Goal: Transaction & Acquisition: Purchase product/service

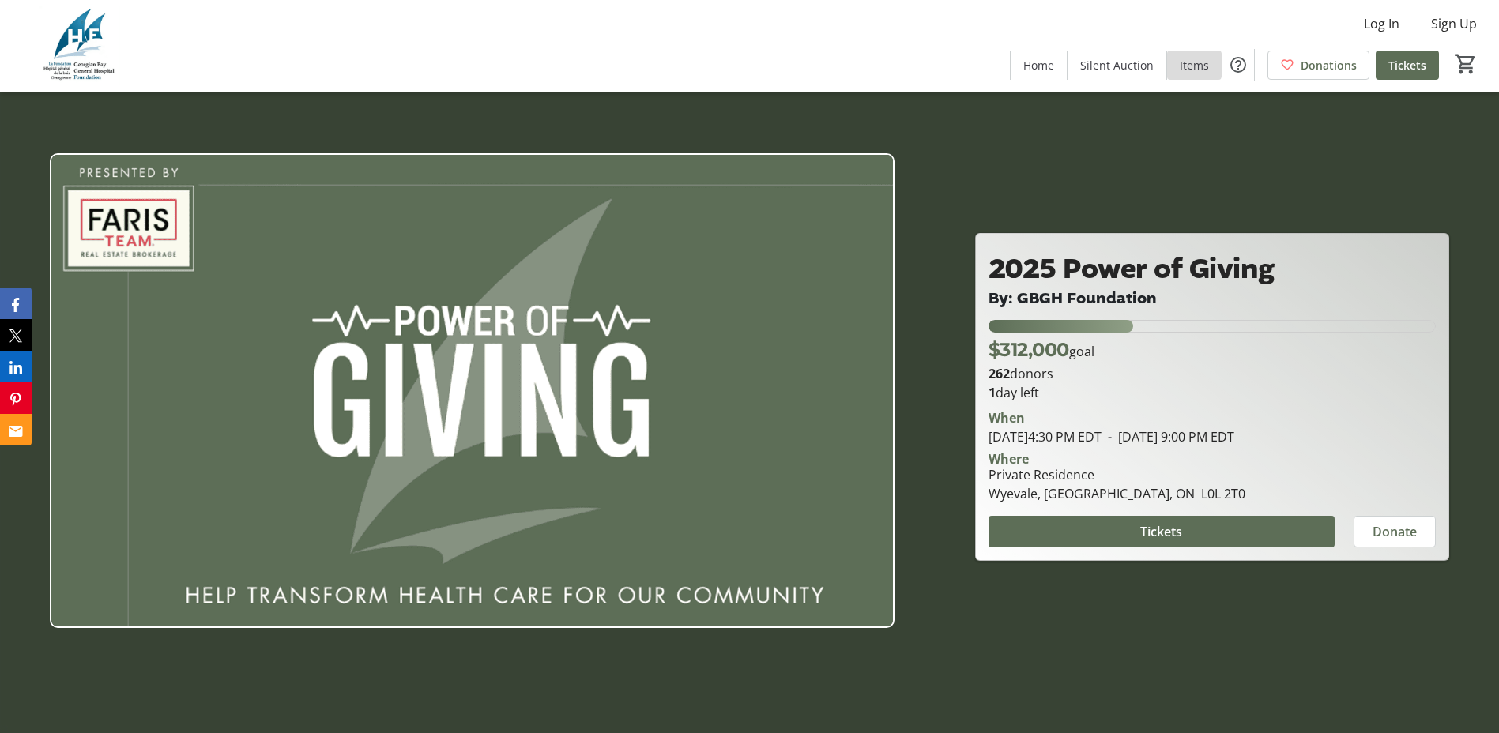
click at [1179, 65] on span at bounding box center [1194, 65] width 55 height 38
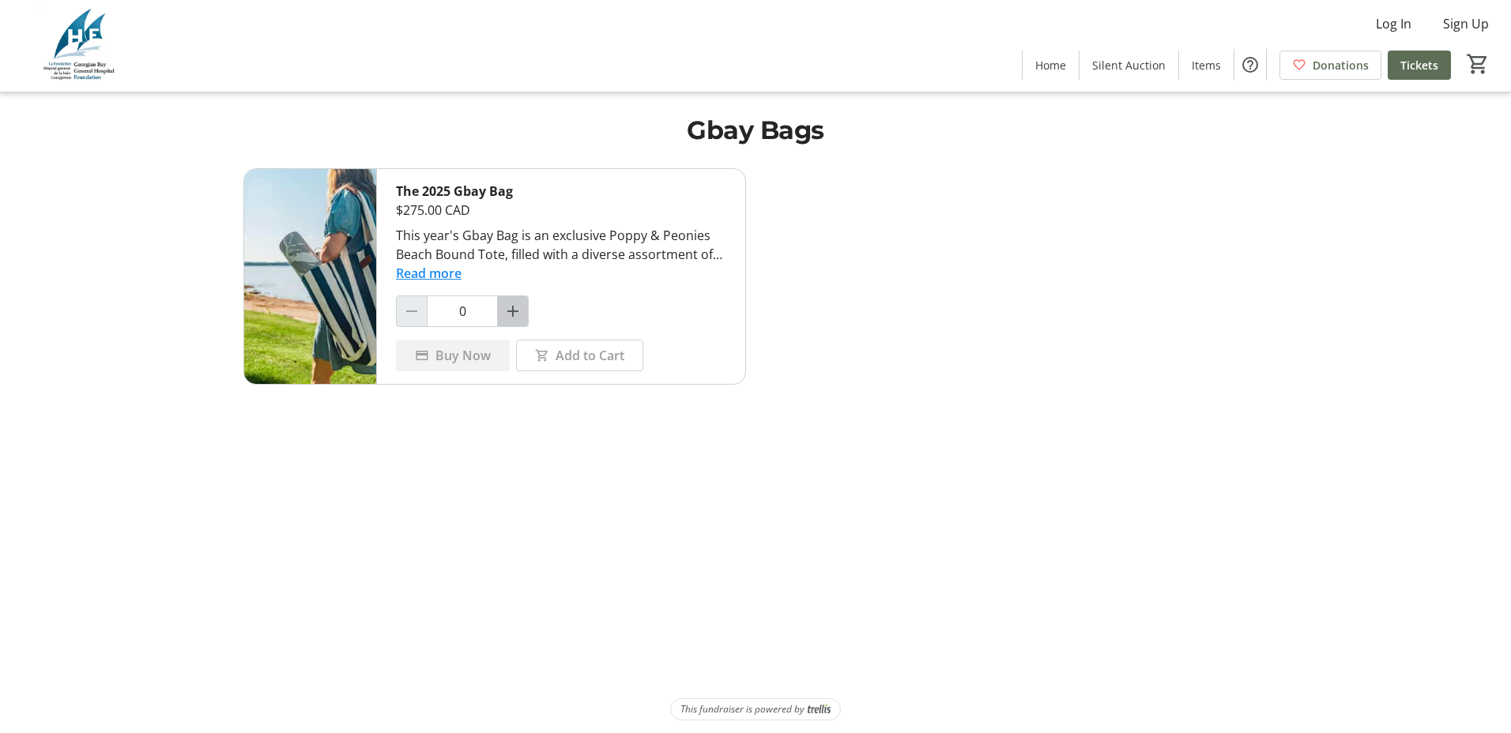
click at [517, 315] on mat-icon "Increment by one" at bounding box center [512, 311] width 19 height 19
type input "1"
click at [447, 274] on button "Read more" at bounding box center [429, 273] width 66 height 19
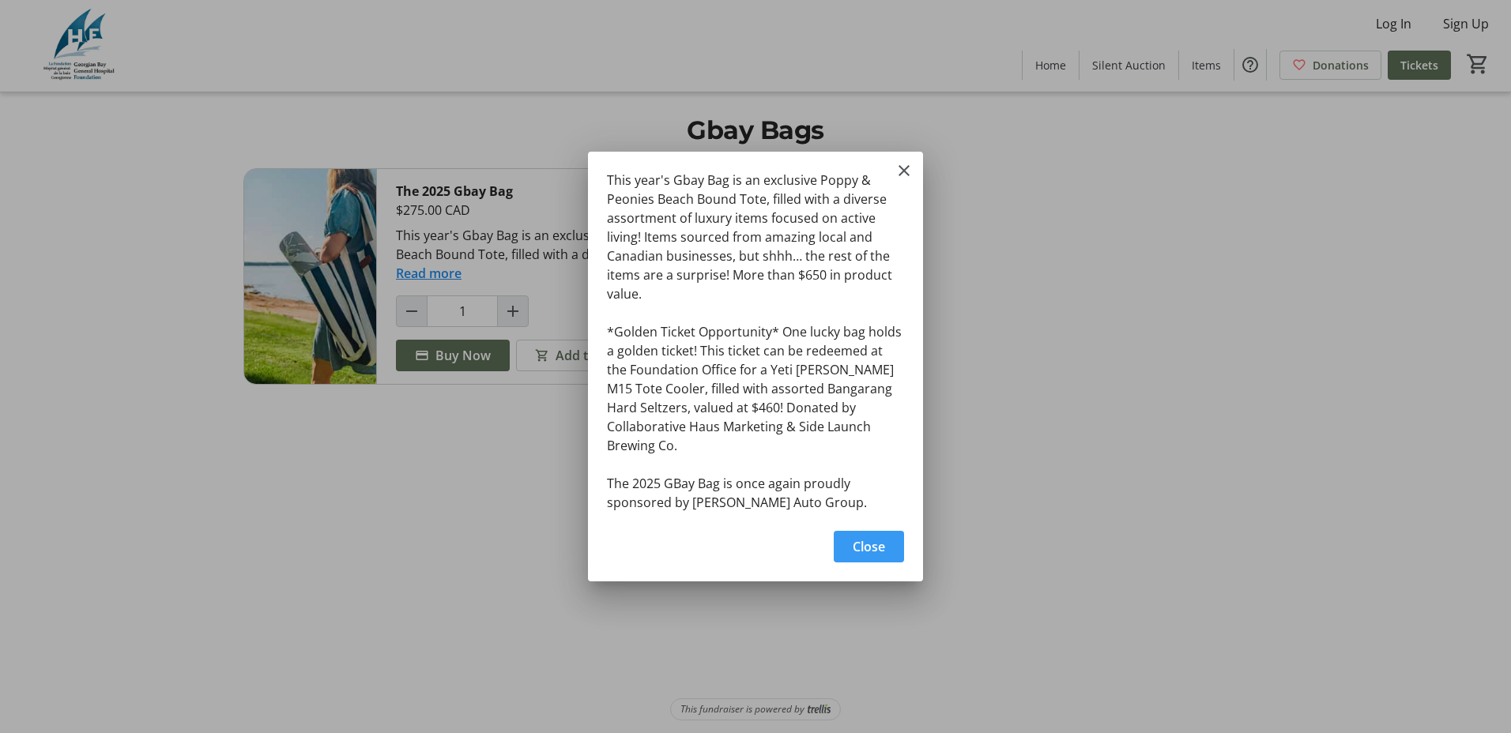
click at [856, 541] on span "Close" at bounding box center [869, 546] width 32 height 19
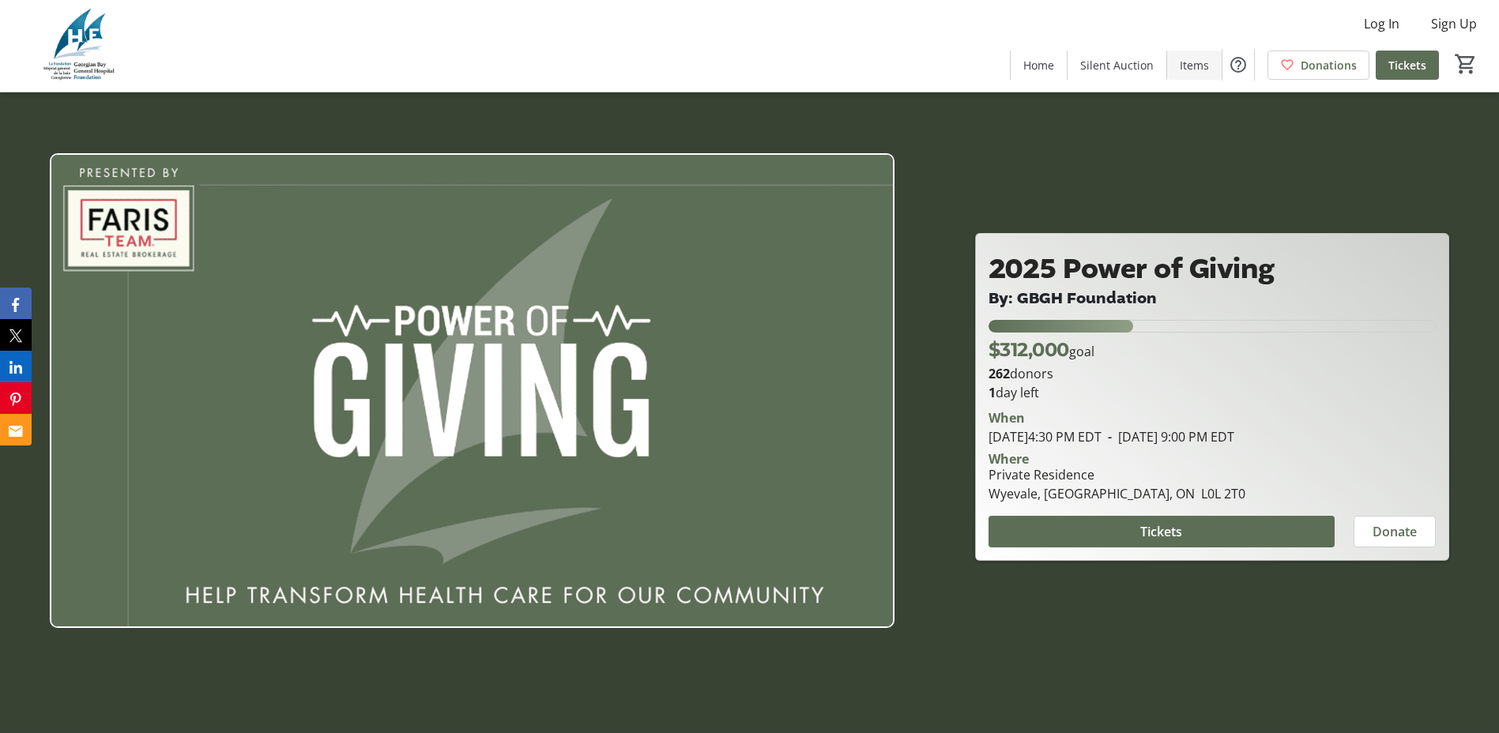
click at [1204, 73] on span "Items" at bounding box center [1194, 65] width 29 height 17
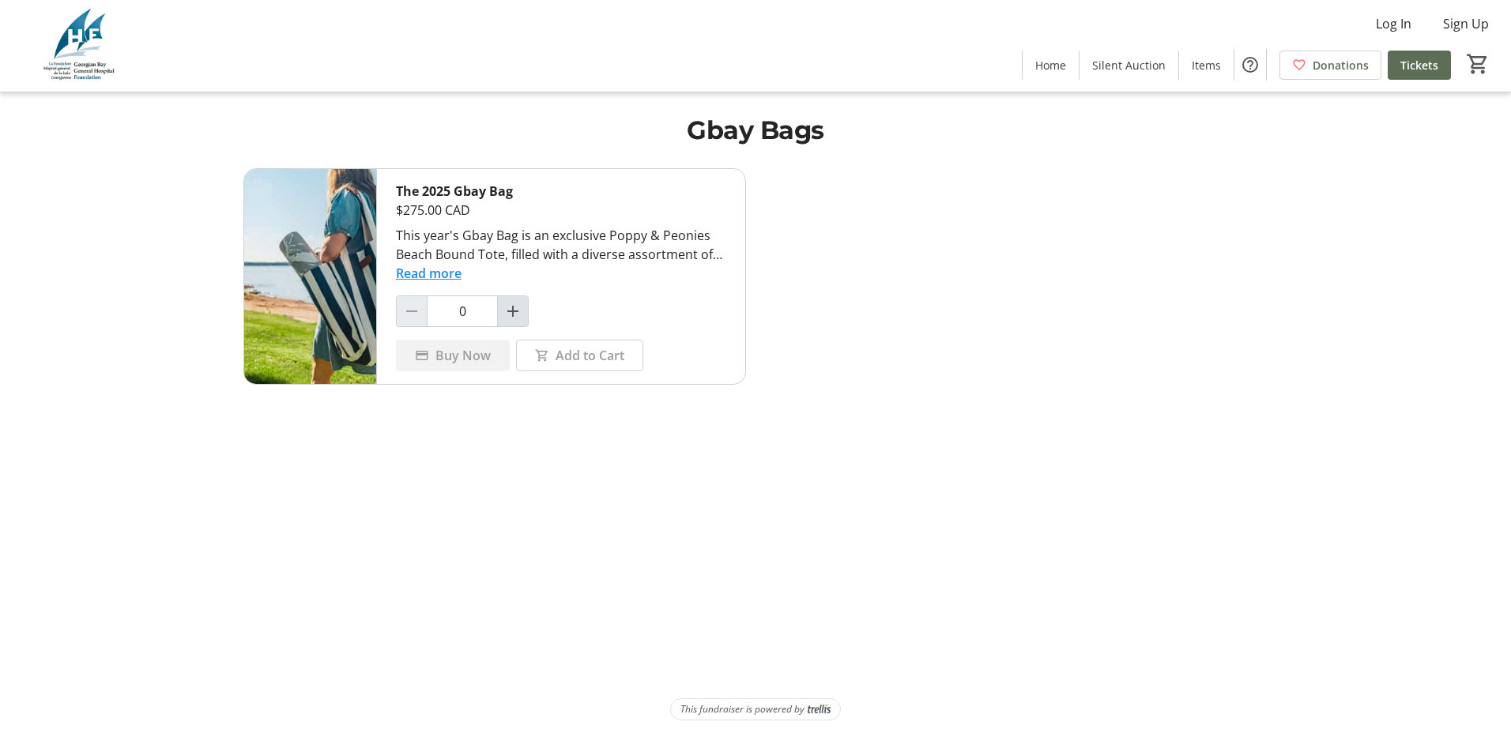
click at [514, 319] on mat-icon "Increment by one" at bounding box center [512, 311] width 19 height 19
click at [505, 304] on mat-icon "Increment by one" at bounding box center [512, 311] width 19 height 19
click at [505, 304] on div at bounding box center [513, 312] width 32 height 32
click at [526, 321] on div at bounding box center [513, 312] width 32 height 32
click at [515, 312] on div at bounding box center [513, 312] width 32 height 32
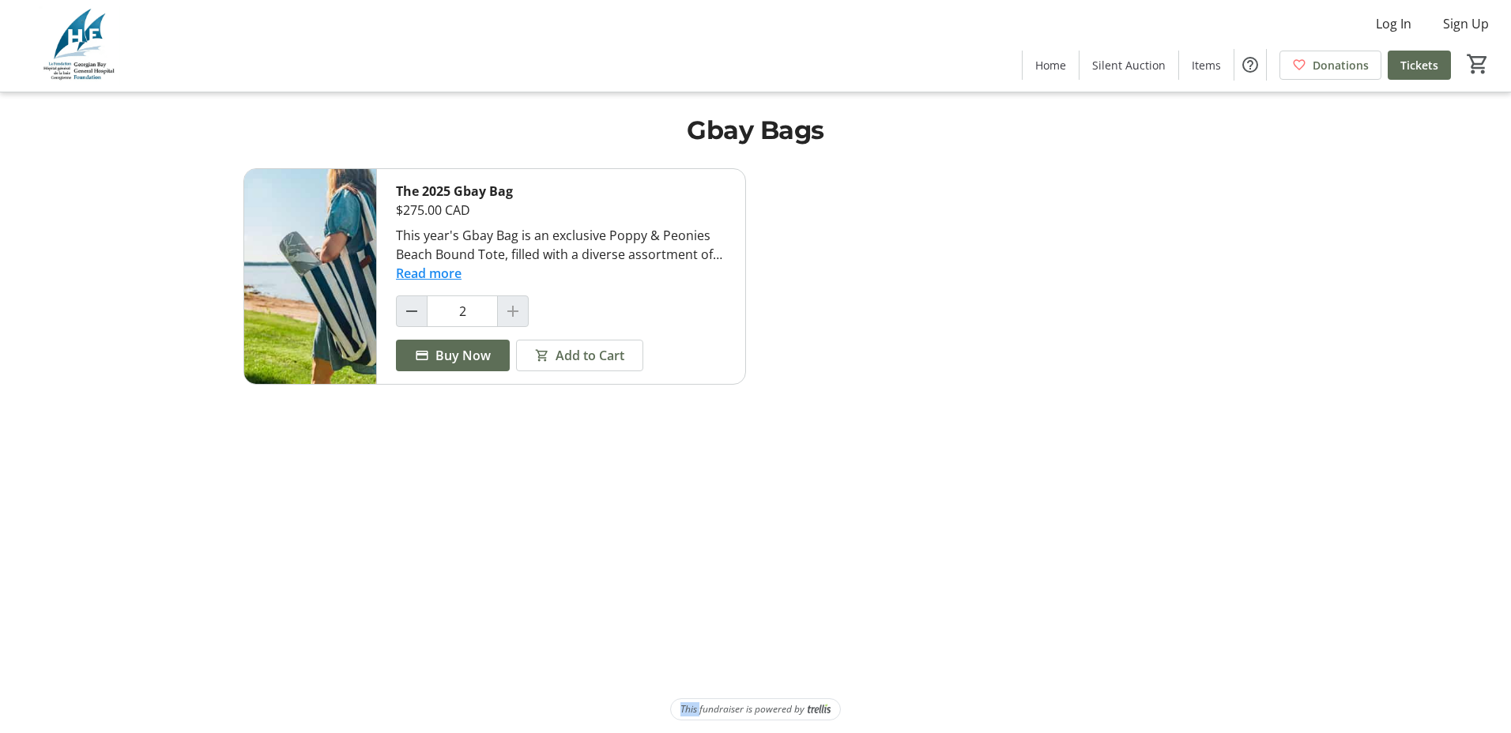
click at [515, 312] on div at bounding box center [513, 312] width 32 height 32
drag, startPoint x: 515, startPoint y: 312, endPoint x: 413, endPoint y: 305, distance: 103.0
click at [413, 305] on mat-icon "Decrement by one" at bounding box center [411, 311] width 19 height 19
type input "0"
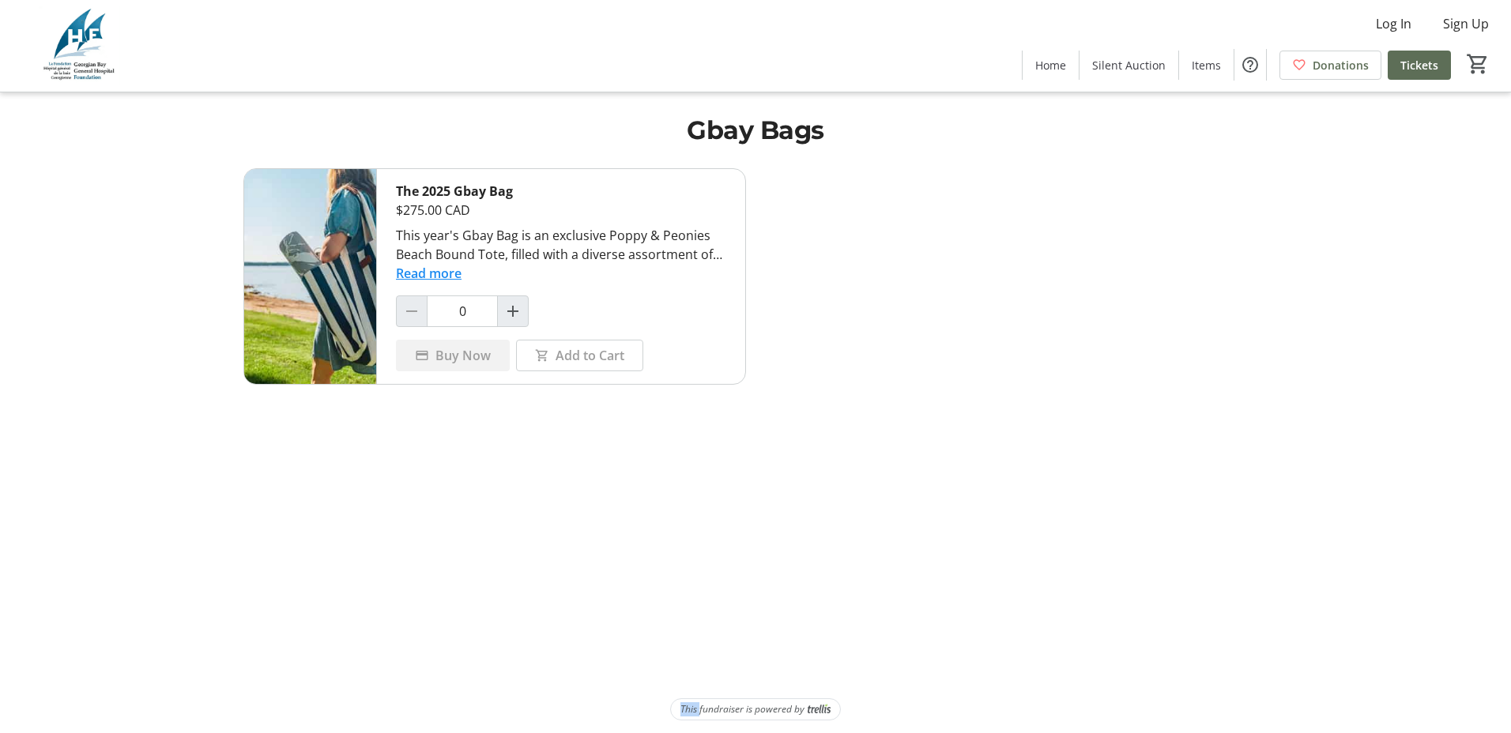
click at [443, 273] on button "Read more" at bounding box center [429, 273] width 66 height 19
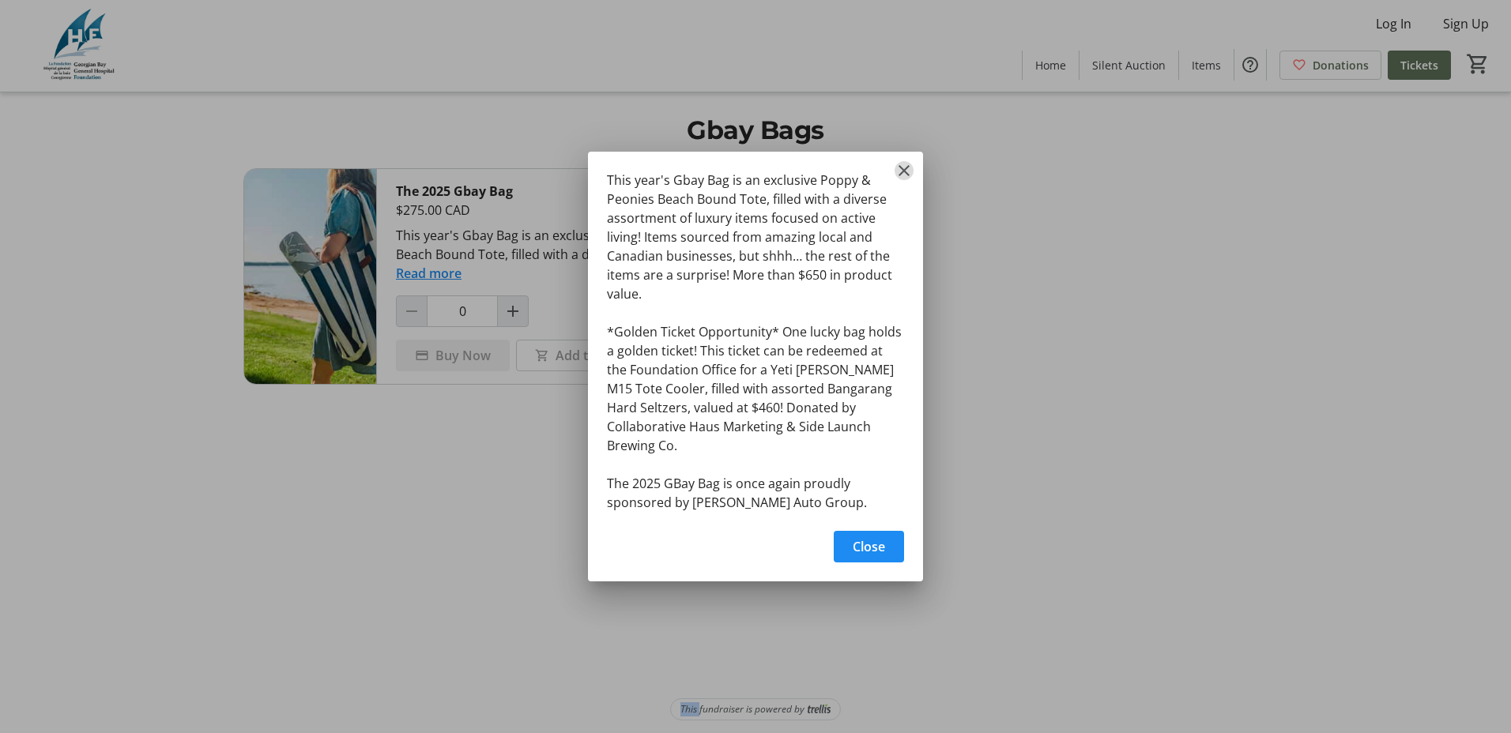
click at [902, 180] on mat-icon "Close" at bounding box center [904, 170] width 19 height 19
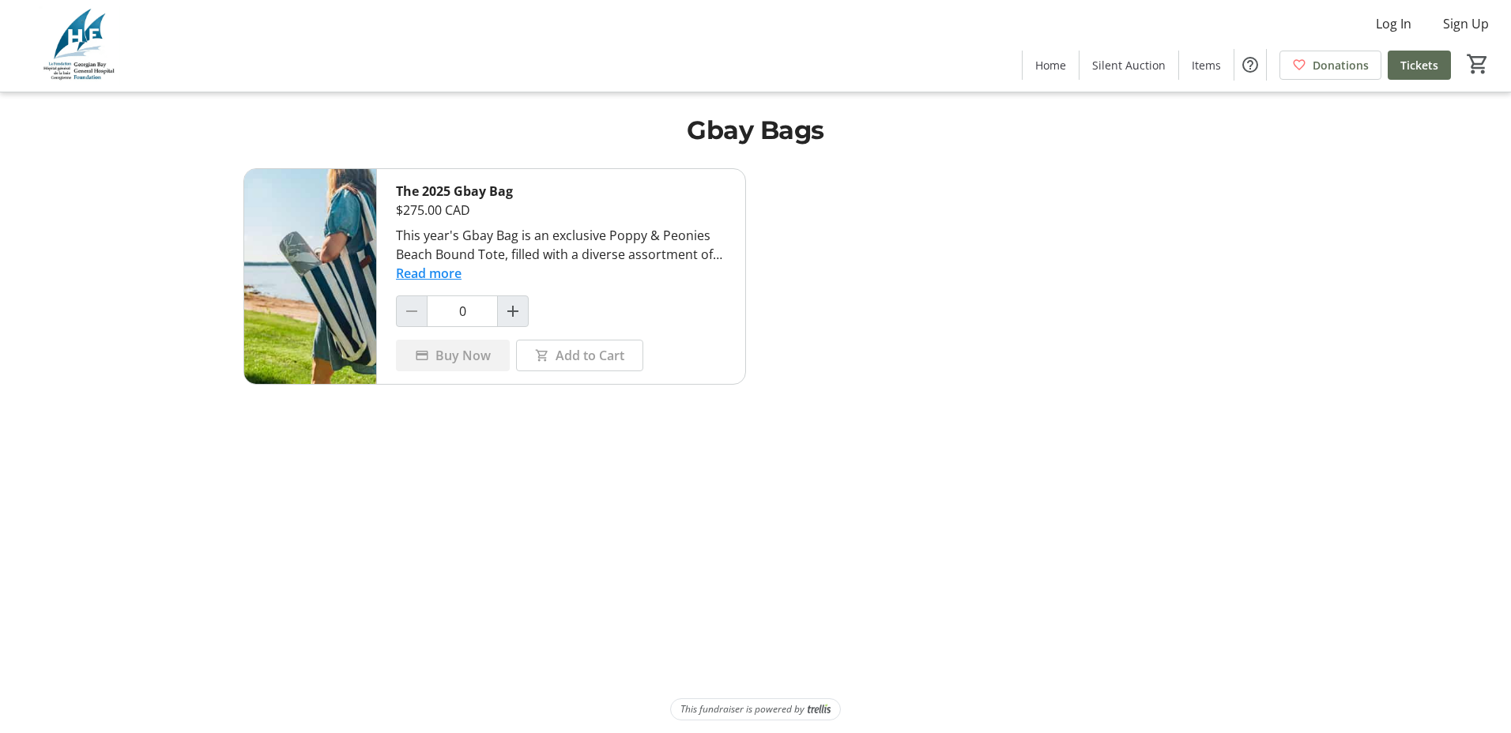
click at [885, 477] on div "The 2025 Gbay Bag $275.00 CAD This year's Gbay Bag is an exclusive Poppy & Peon…" at bounding box center [755, 427] width 1043 height 518
